Goal: Task Accomplishment & Management: Complete application form

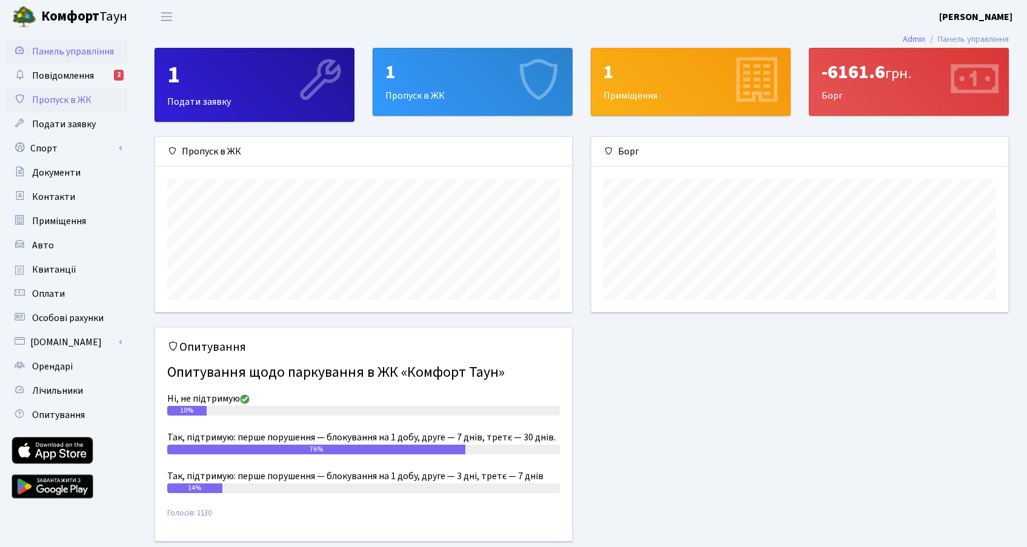
scroll to position [175, 417]
click at [76, 94] on span "Пропуск в ЖК" at bounding box center [61, 99] width 59 height 13
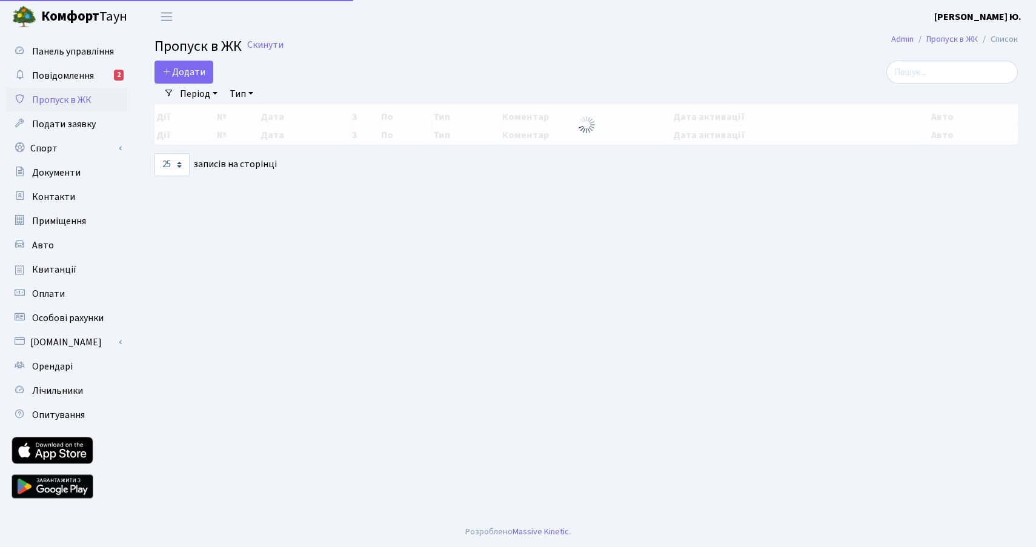
select select "25"
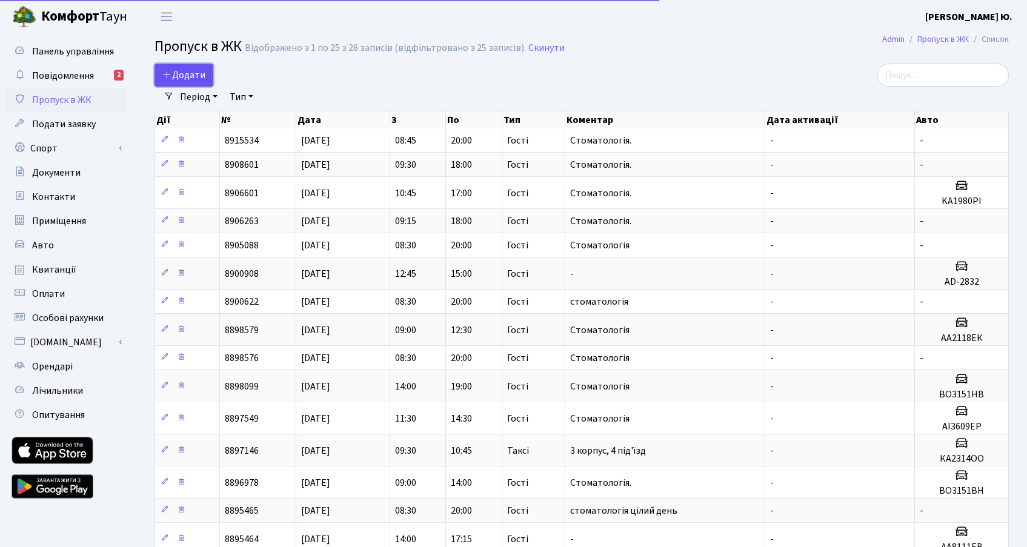
click at [191, 67] on link "Додати" at bounding box center [183, 75] width 59 height 23
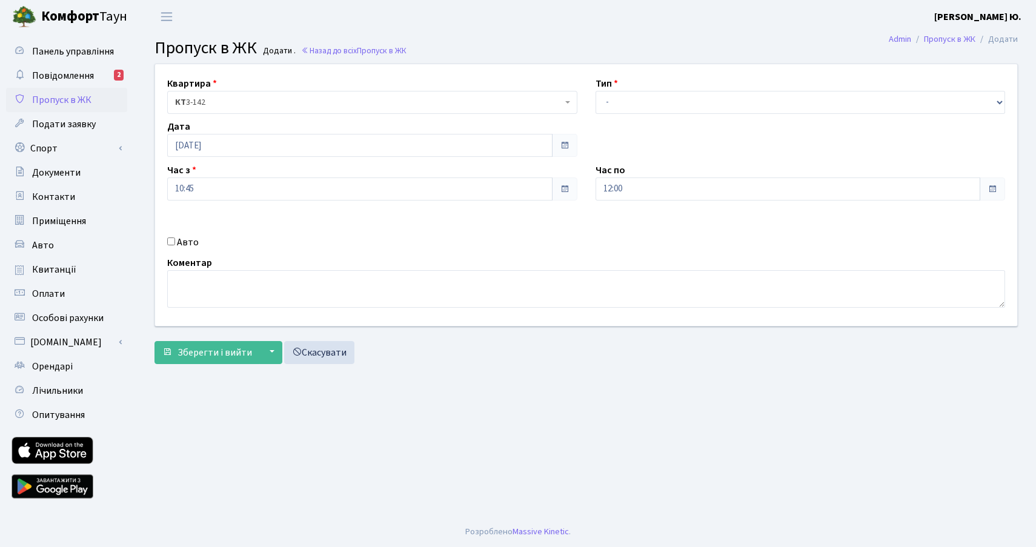
click at [171, 238] on input "Авто" at bounding box center [171, 241] width 8 height 8
checkbox input "true"
paste input "КА 2754"
type input "КА 2754"
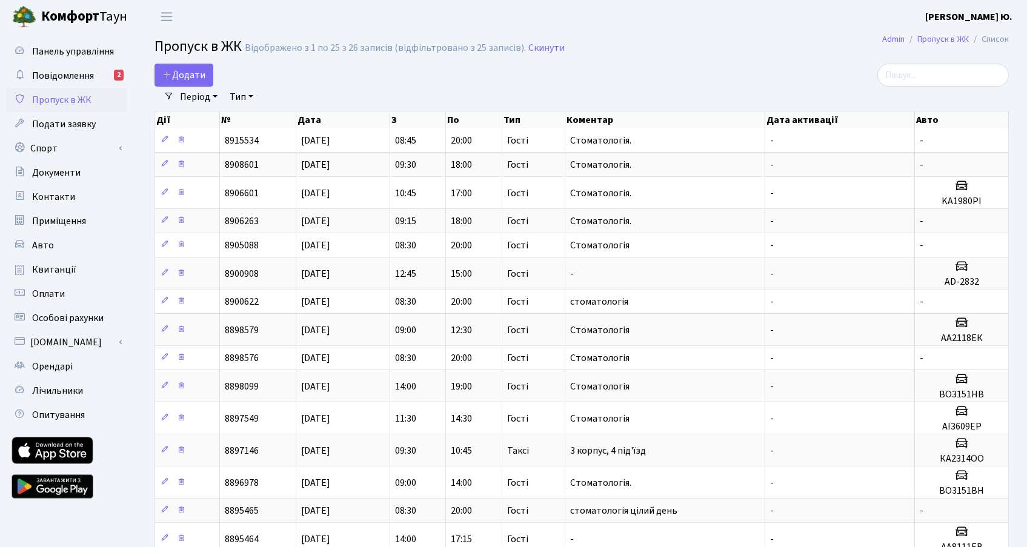
select select "25"
click at [185, 79] on span "Додати" at bounding box center [183, 74] width 43 height 13
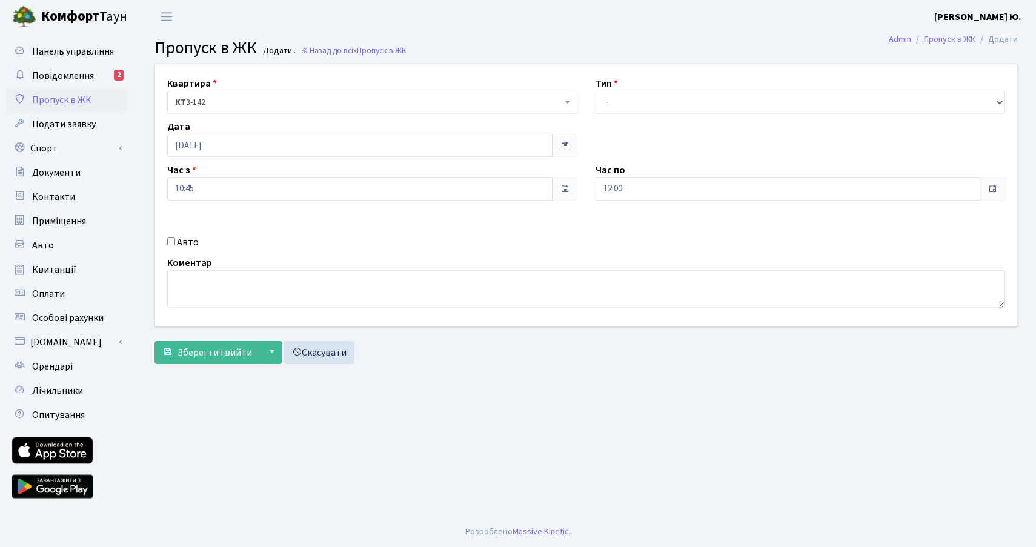
click at [171, 242] on input "Авто" at bounding box center [171, 241] width 8 height 8
checkbox input "true"
paste input "КА2754ЕК"
type input "КА2754ЕК"
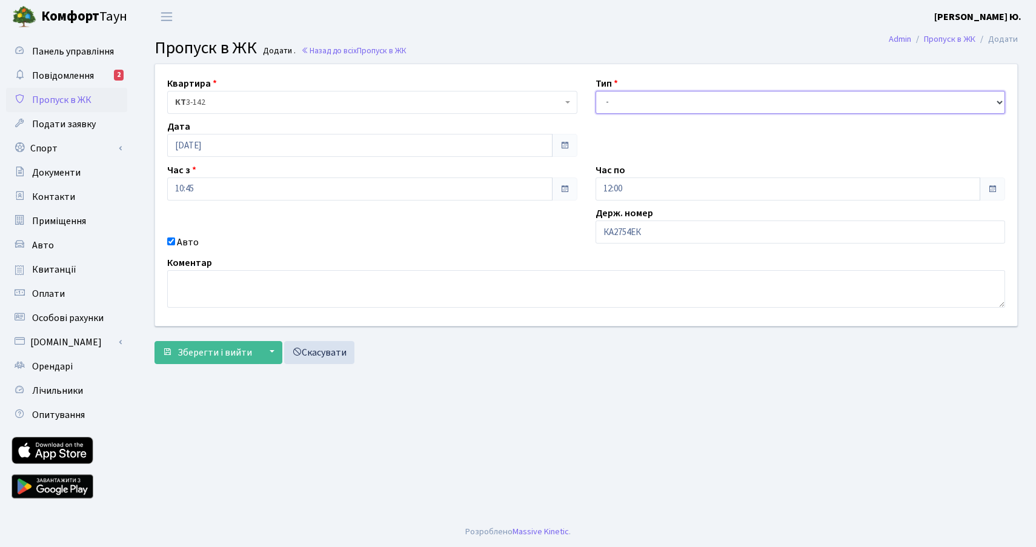
drag, startPoint x: 615, startPoint y: 99, endPoint x: 615, endPoint y: 108, distance: 9.7
click at [615, 99] on select "- Доставка Таксі Гості Сервіс" at bounding box center [800, 102] width 410 height 23
select select "3"
click at [595, 91] on select "- Доставка Таксі Гості Сервіс" at bounding box center [800, 102] width 410 height 23
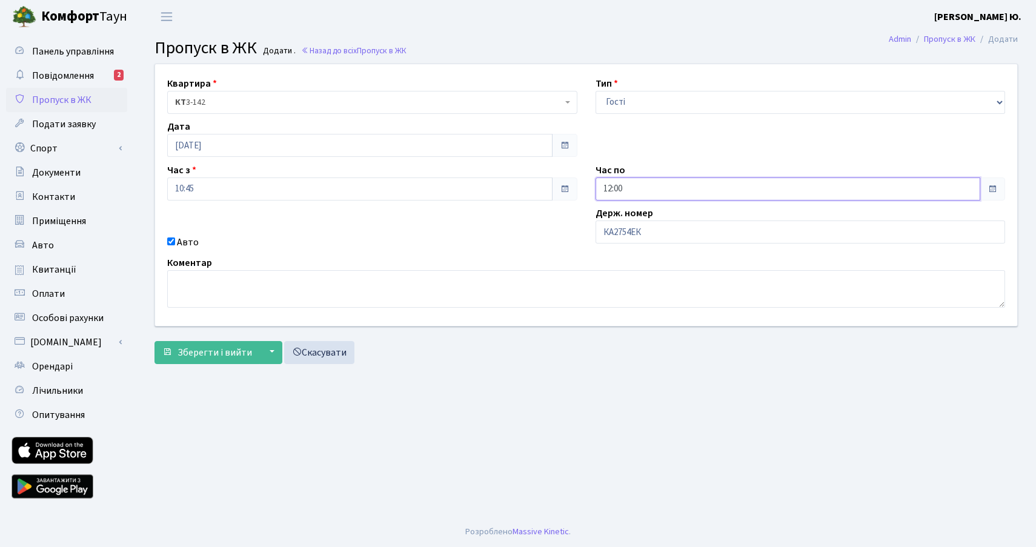
click at [617, 190] on input "12:00" at bounding box center [787, 188] width 385 height 23
click at [638, 241] on icon at bounding box center [628, 230] width 33 height 33
click at [638, 240] on icon at bounding box center [628, 230] width 33 height 33
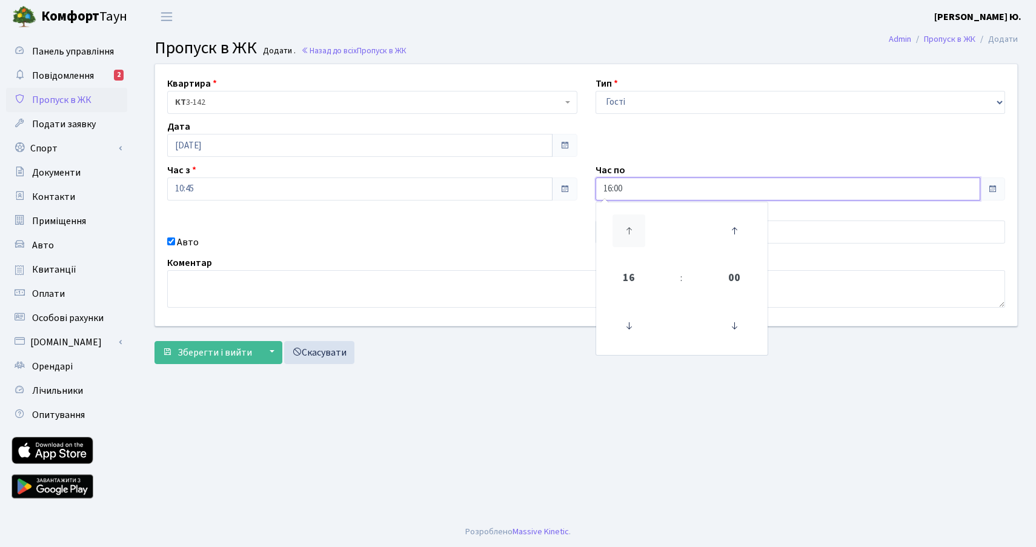
click at [638, 240] on icon at bounding box center [628, 230] width 33 height 33
type input "19:00"
click at [508, 293] on textarea at bounding box center [586, 289] width 838 height 38
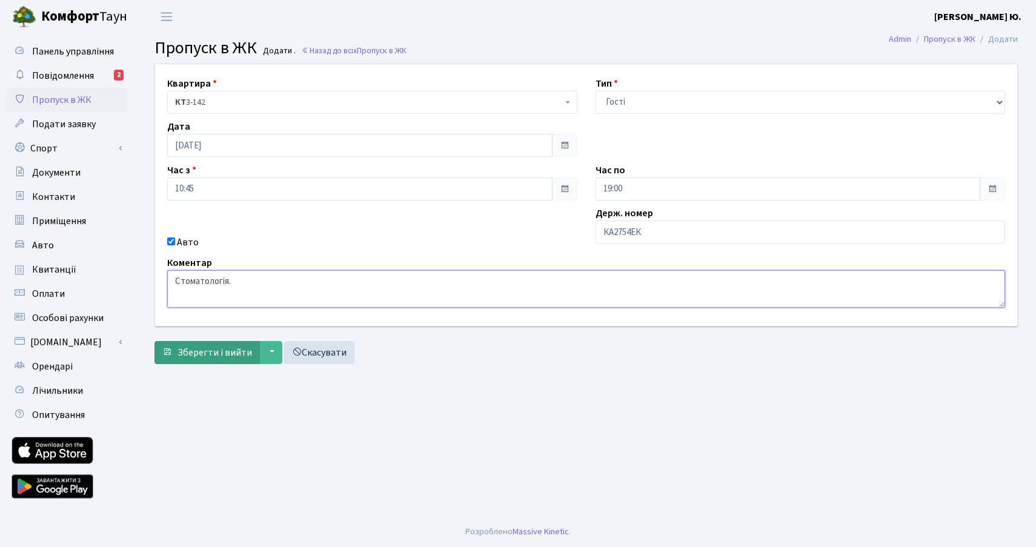
type textarea "Стоматологія."
click at [214, 353] on span "Зберегти і вийти" at bounding box center [214, 352] width 75 height 13
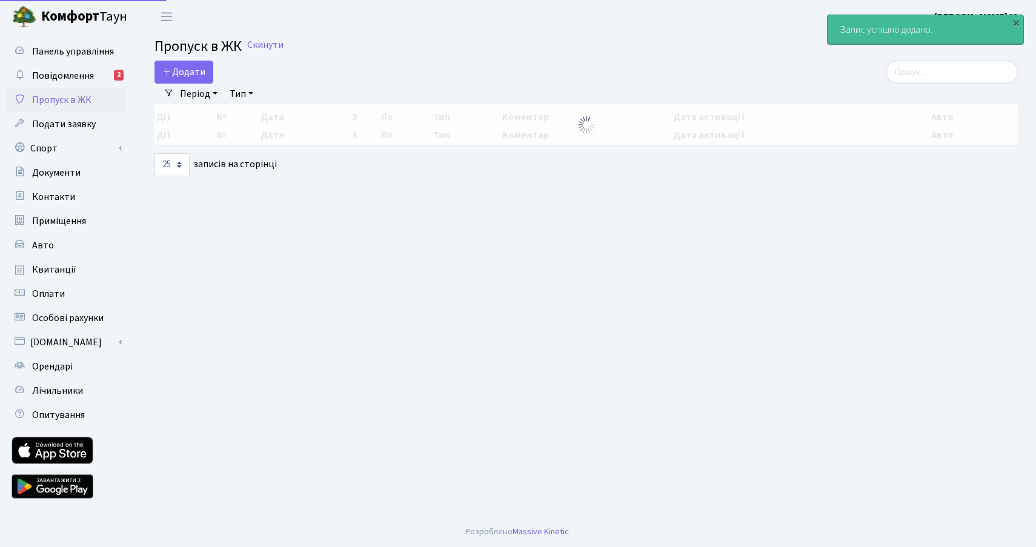
select select "25"
